Goal: Information Seeking & Learning: Learn about a topic

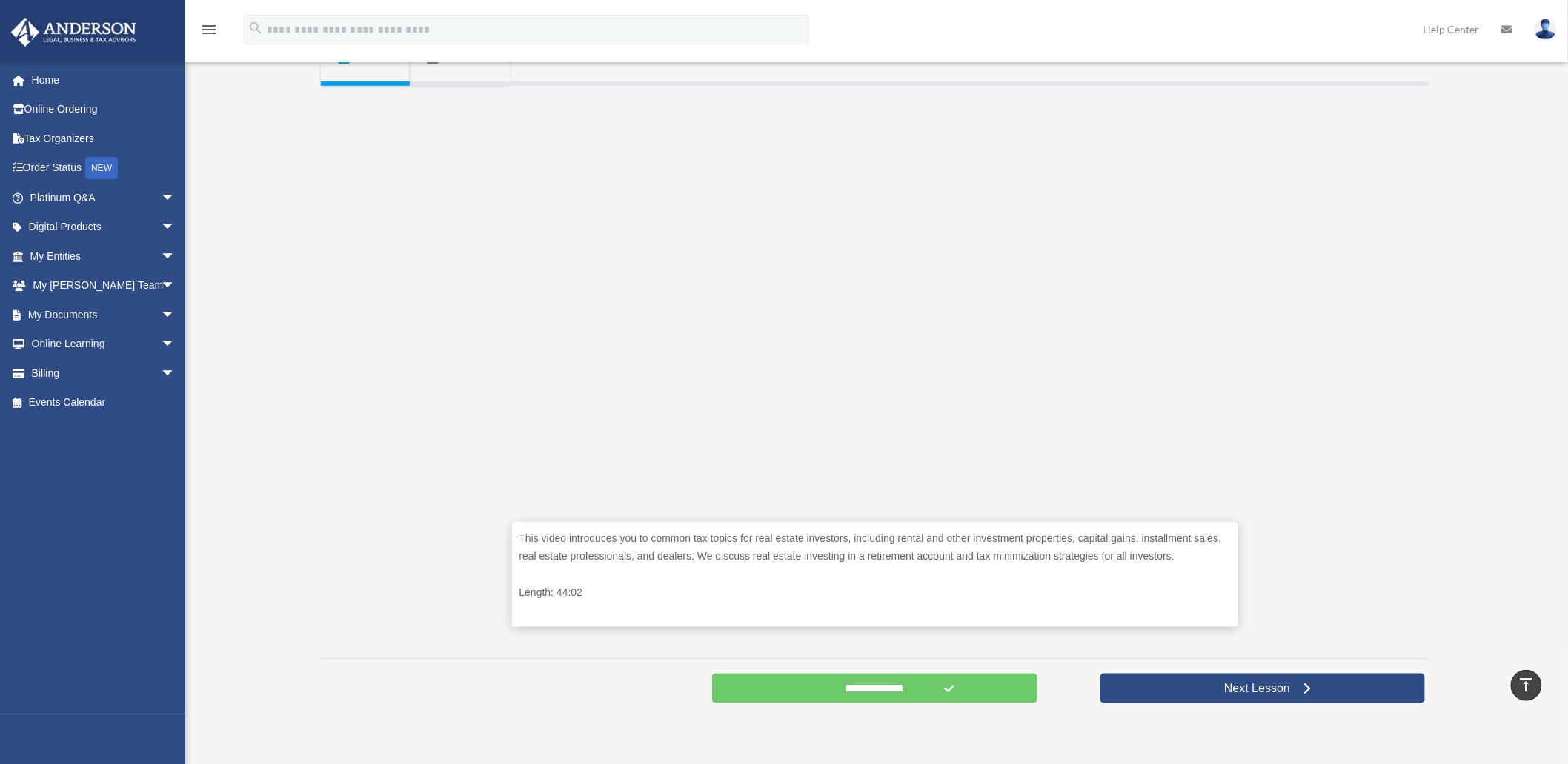
scroll to position [246, 0]
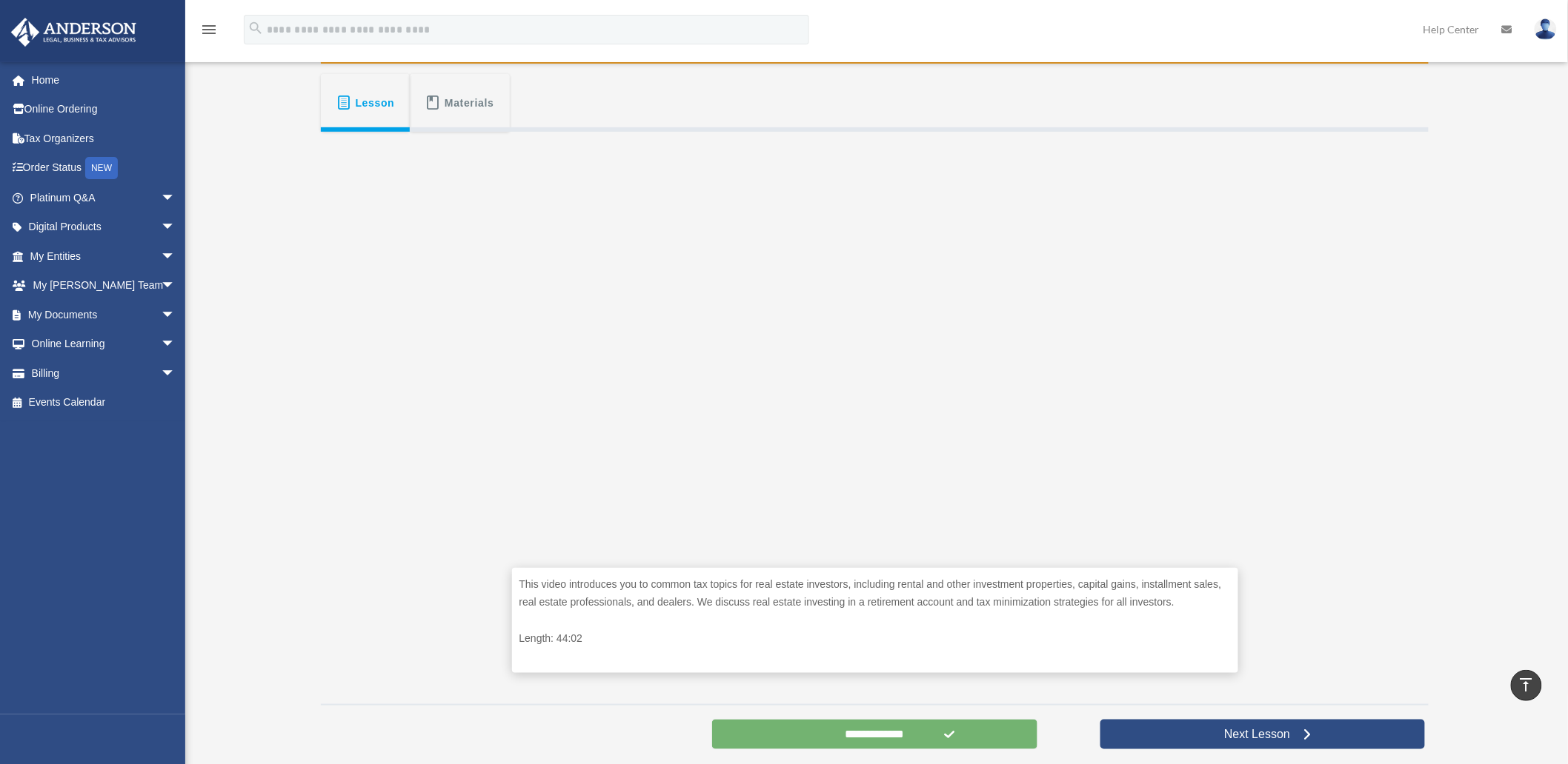
click at [846, 731] on input "**********" at bounding box center [874, 735] width 325 height 29
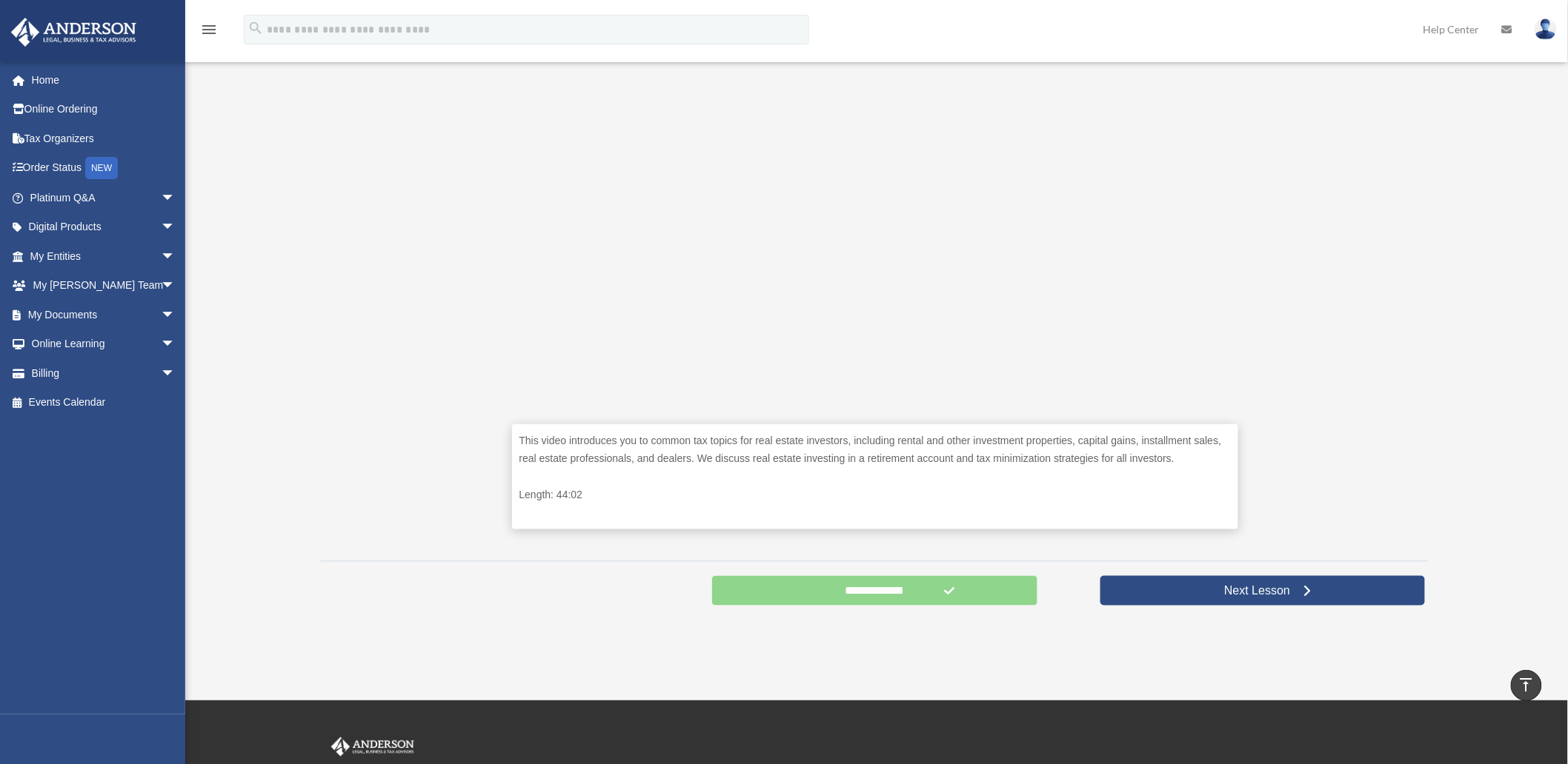
scroll to position [411, 0]
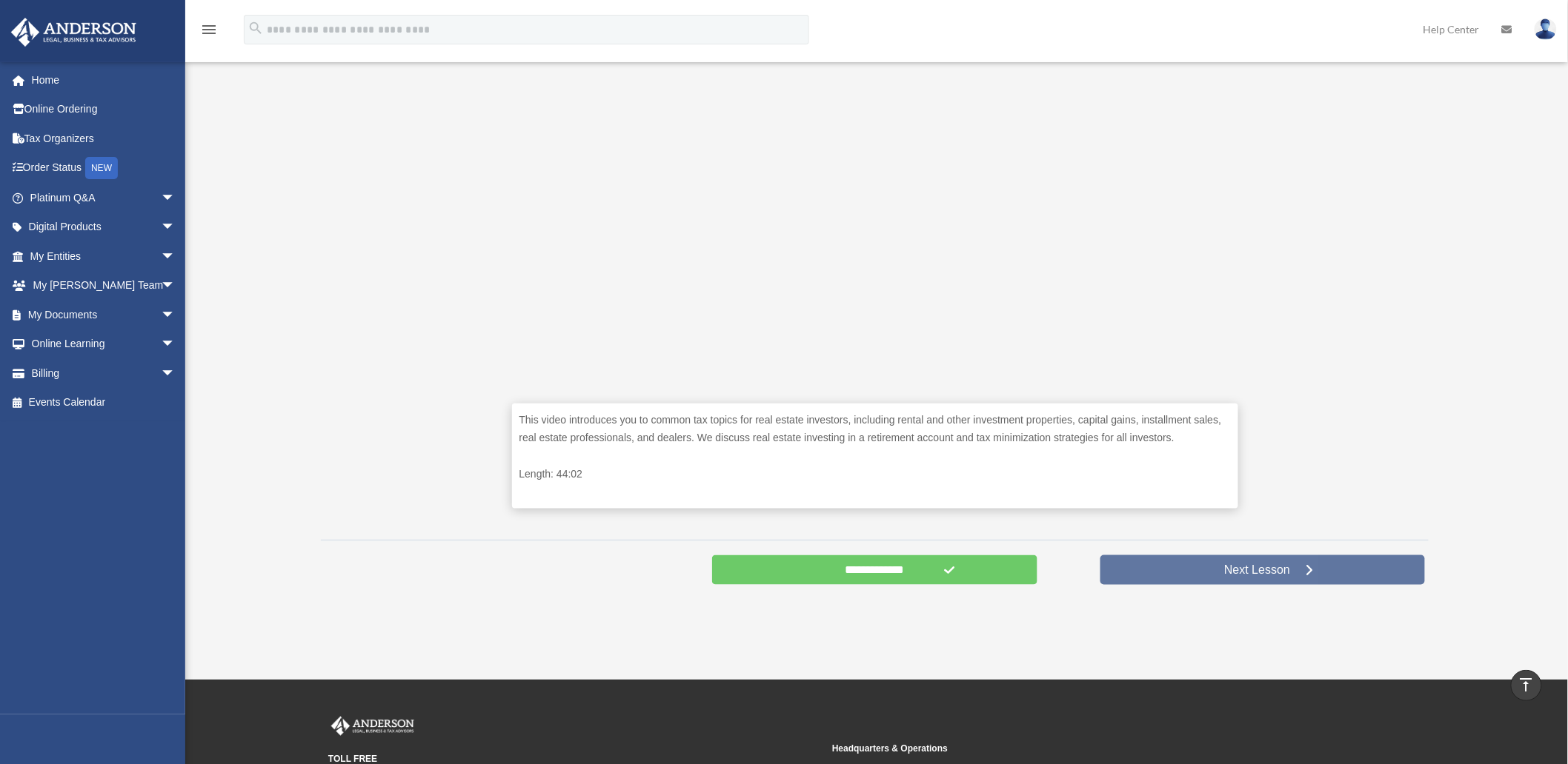
click at [1248, 568] on span "Next Lesson" at bounding box center [1257, 570] width 89 height 15
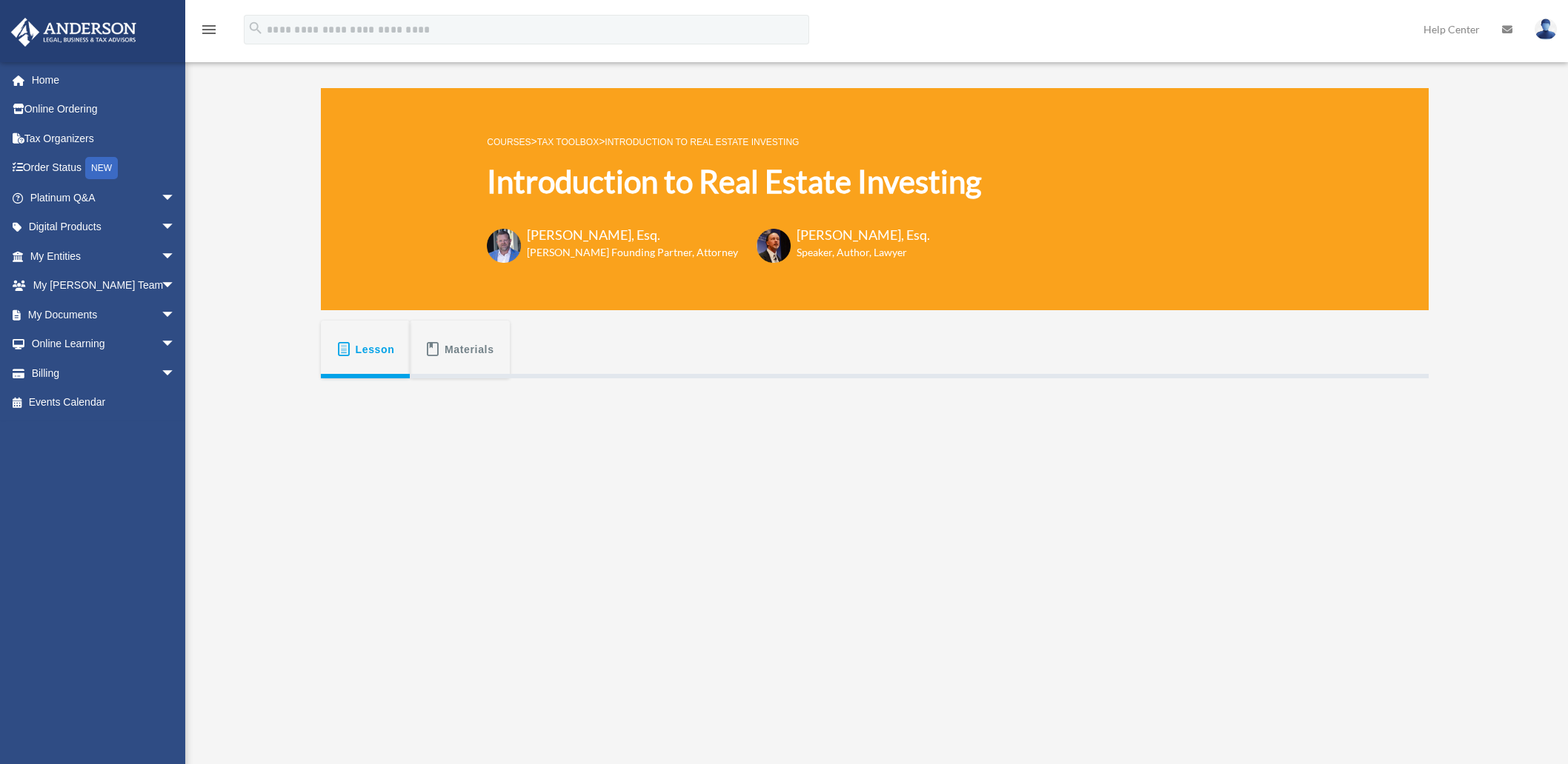
scroll to position [411, 0]
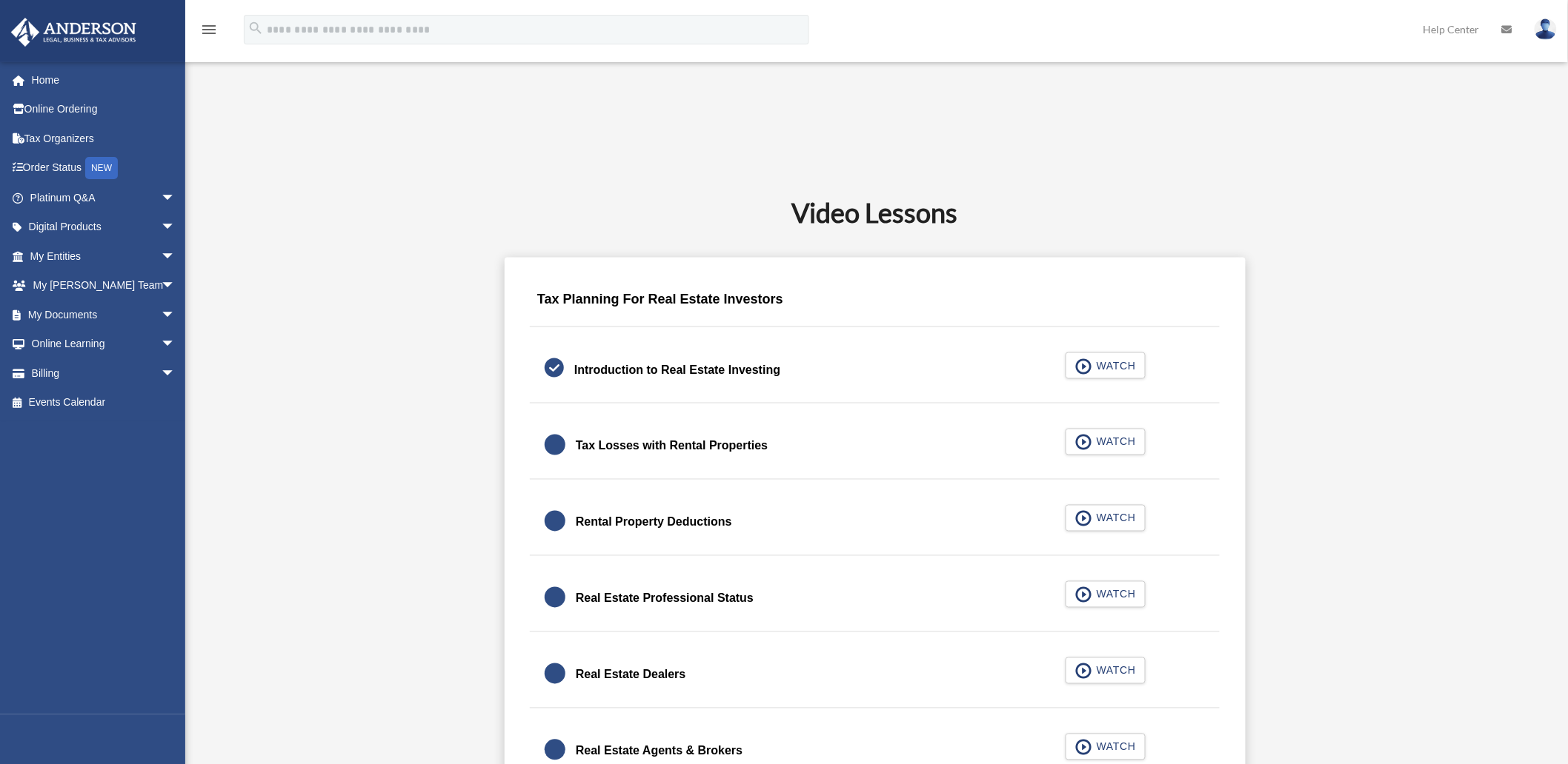
scroll to position [780, 0]
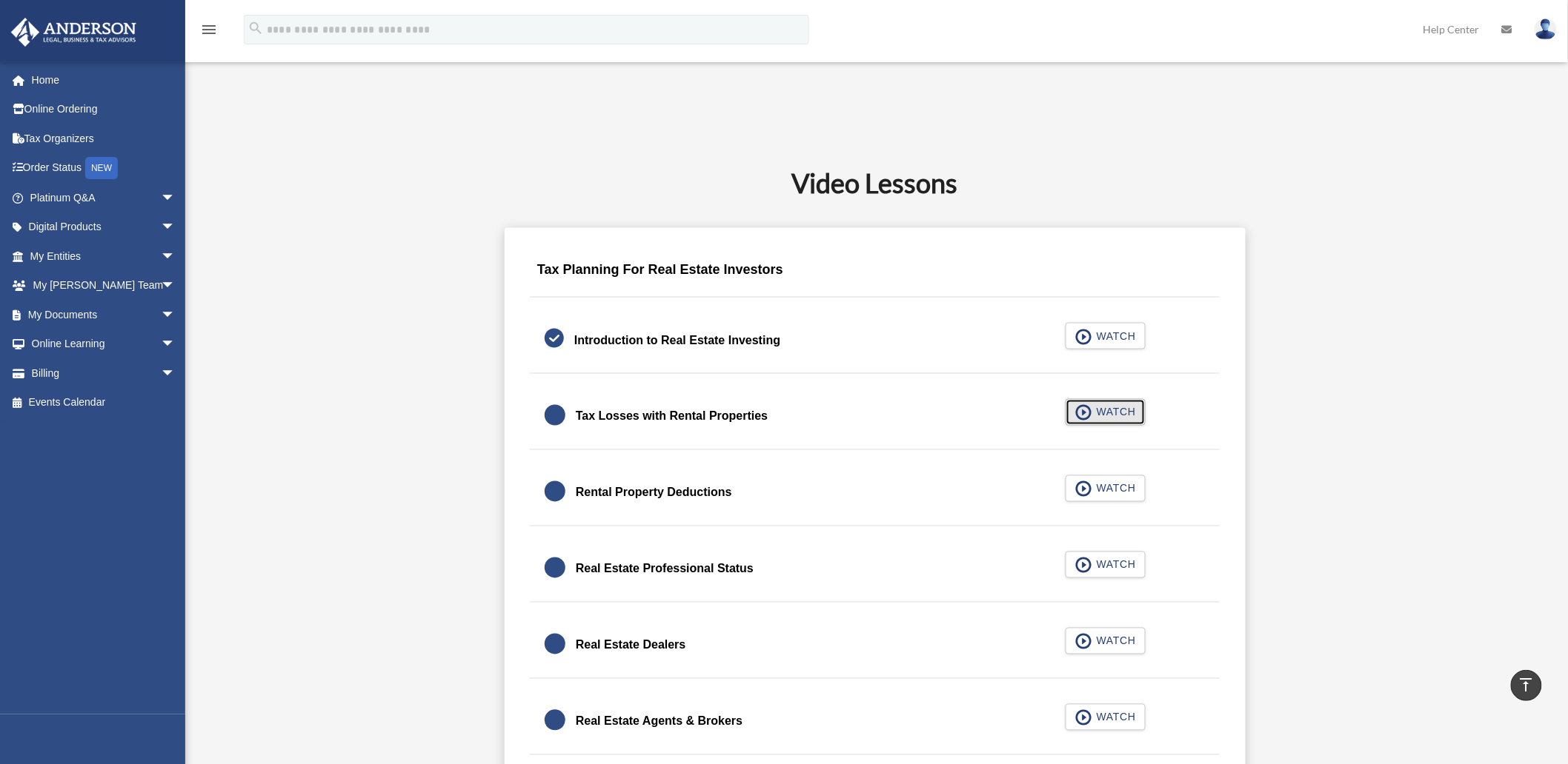
click at [1121, 414] on span "WATCH" at bounding box center [1113, 413] width 43 height 15
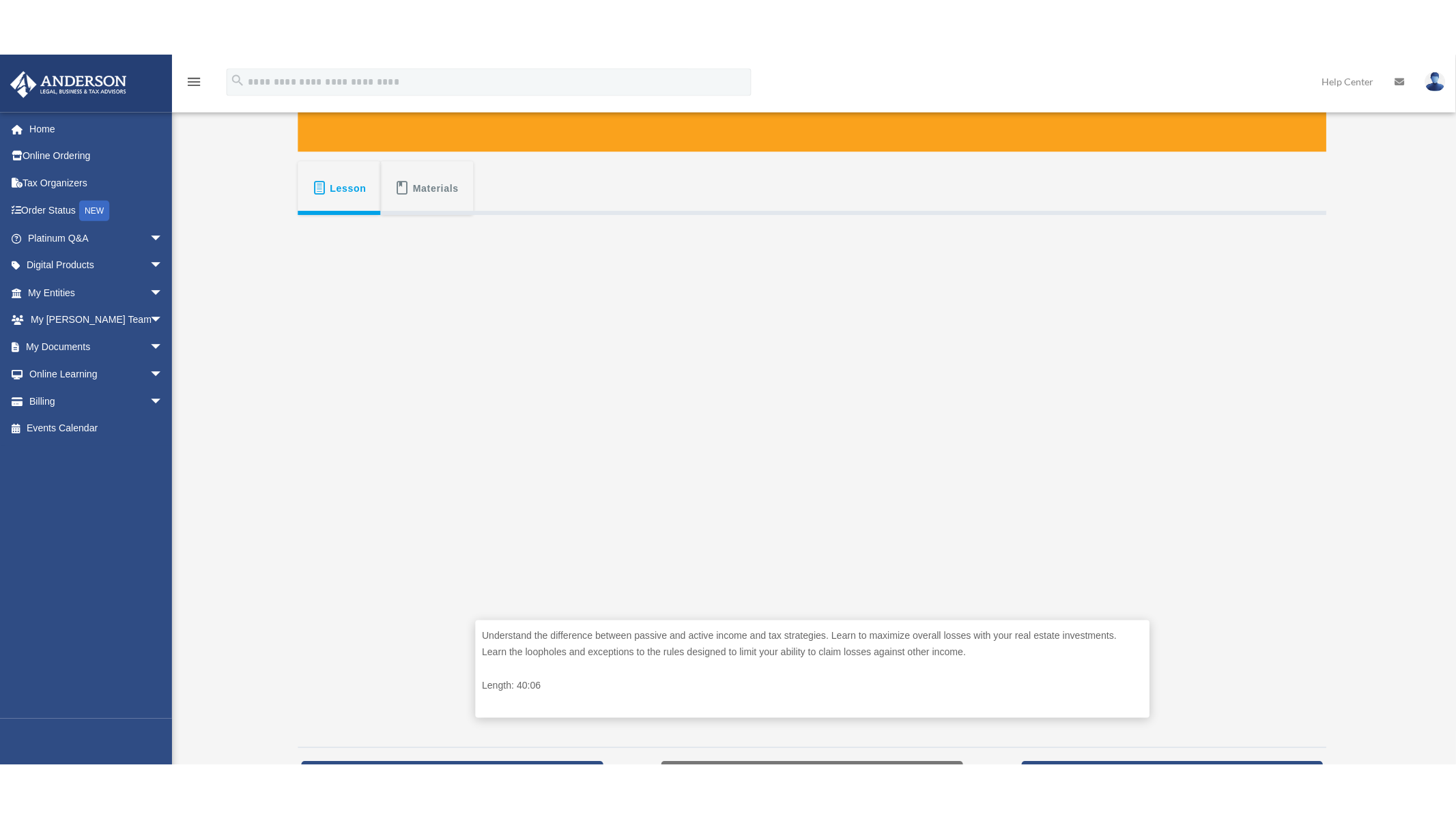
scroll to position [227, 0]
